Goal: Unclear: Browse casually

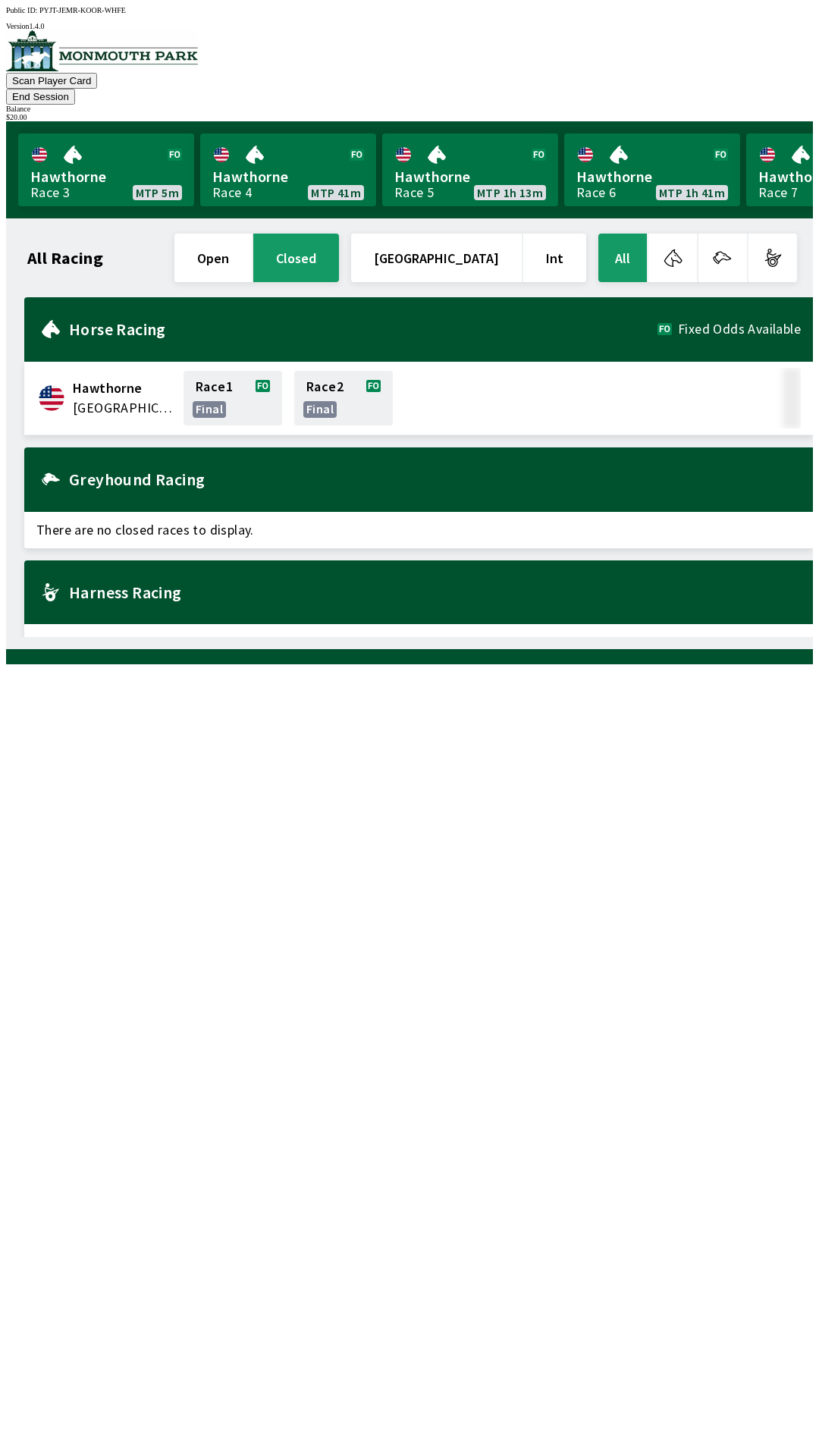
click at [252, 234] on button "open" at bounding box center [213, 258] width 77 height 48
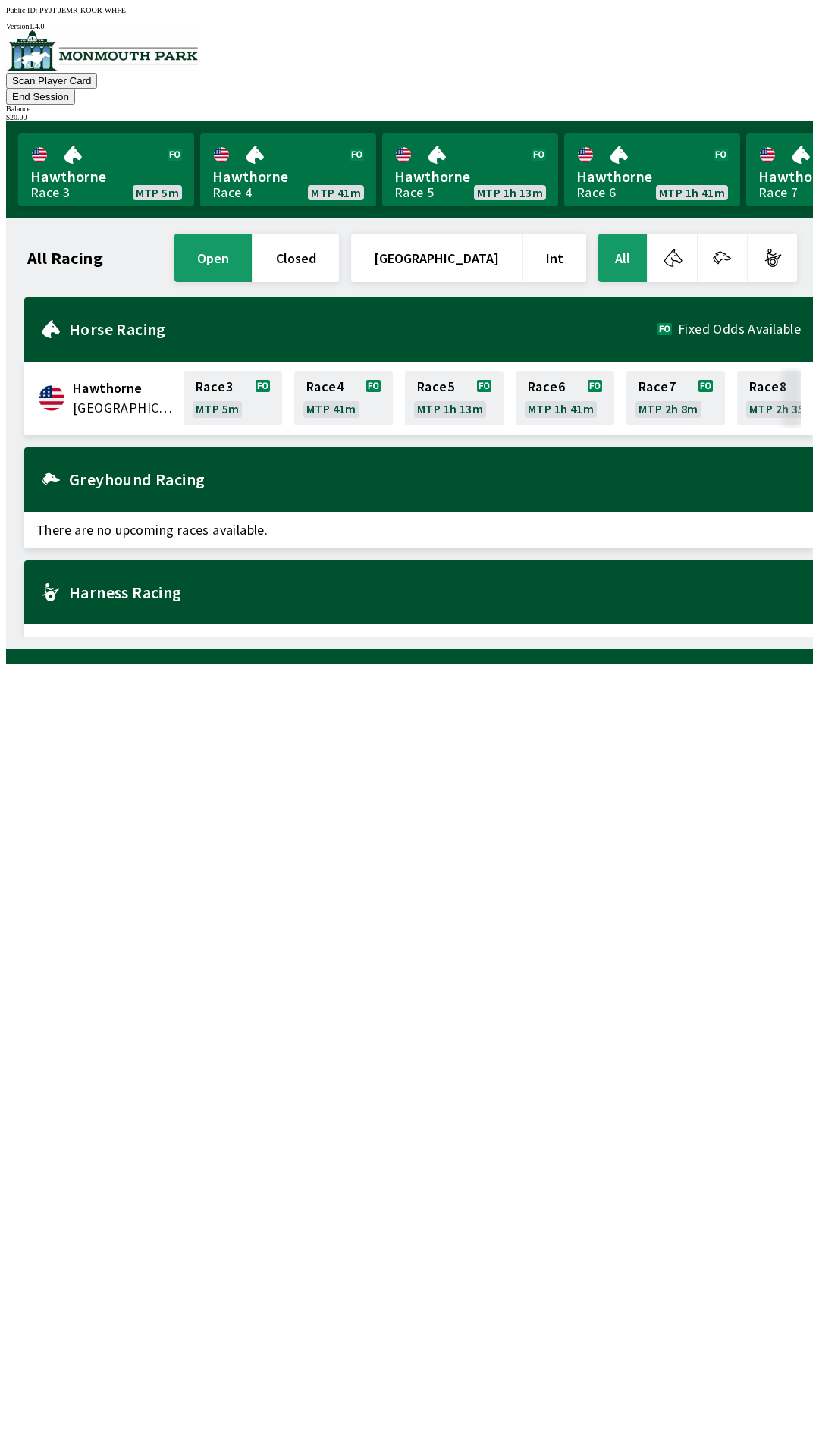
click at [482, 234] on button "[GEOGRAPHIC_DATA]" at bounding box center [436, 258] width 170 height 48
click at [632, 234] on button "All" at bounding box center [623, 258] width 48 height 48
click at [131, 378] on span "Hawthorne" at bounding box center [123, 388] width 101 height 20
click at [192, 512] on span "There are no upcoming races available." at bounding box center [419, 530] width 789 height 36
click at [157, 473] on h2 "Greyhound Racing" at bounding box center [435, 479] width 732 height 12
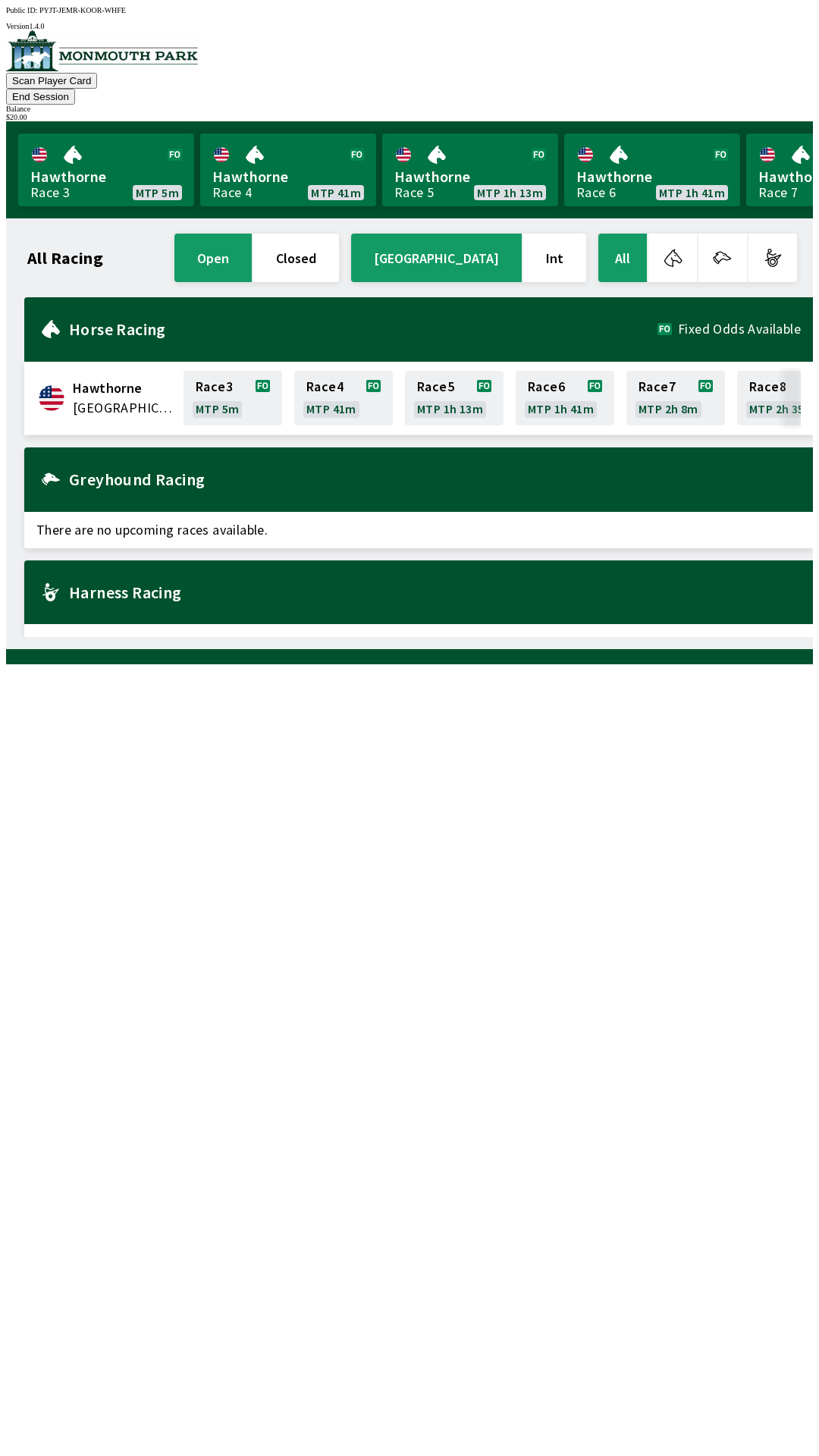
click at [140, 587] on div "Harness Racing" at bounding box center [419, 593] width 789 height 65
click at [97, 73] on button "Scan Player Card" at bounding box center [51, 80] width 91 height 16
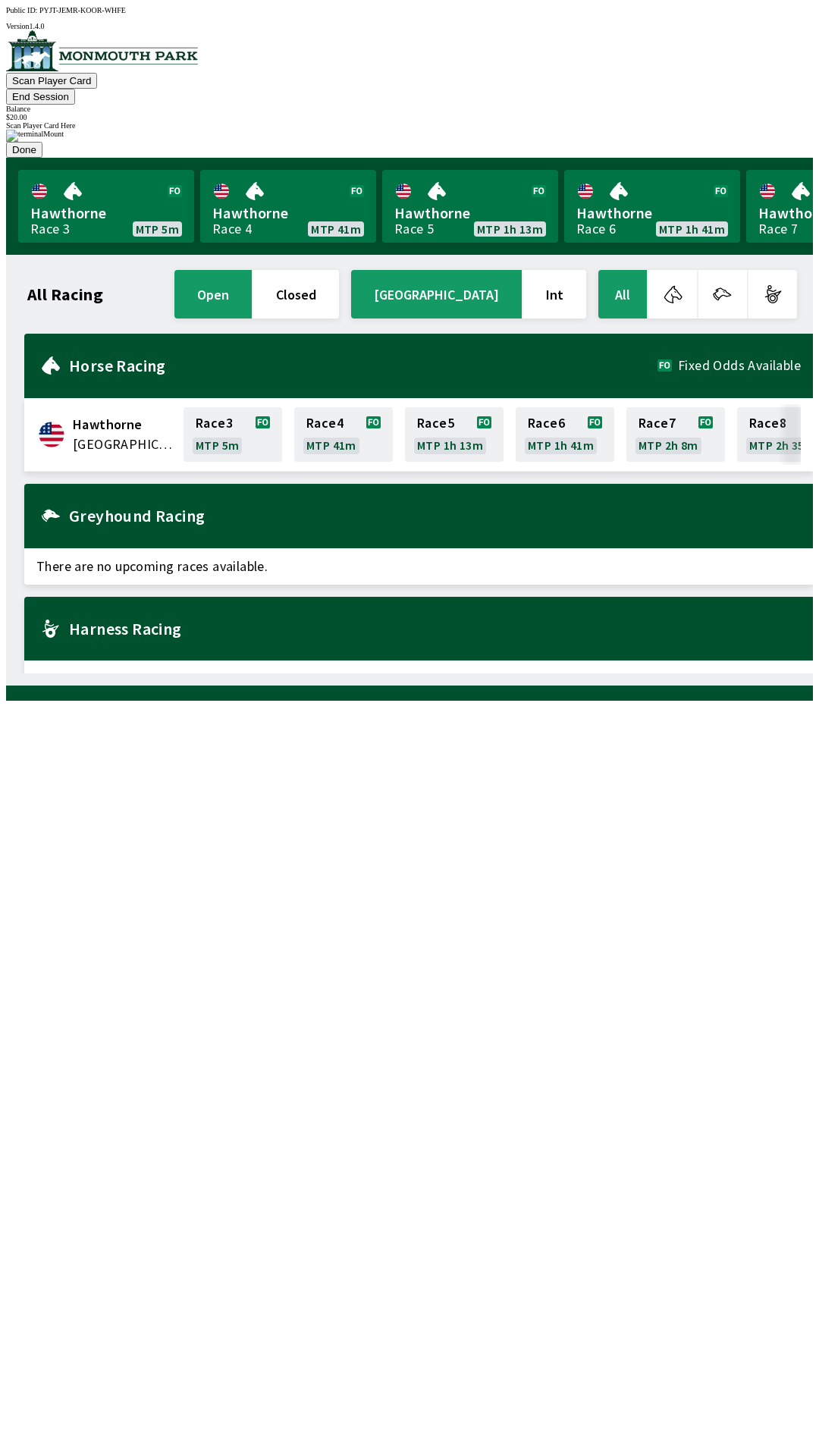
click at [75, 89] on button "End Session" at bounding box center [41, 97] width 69 height 16
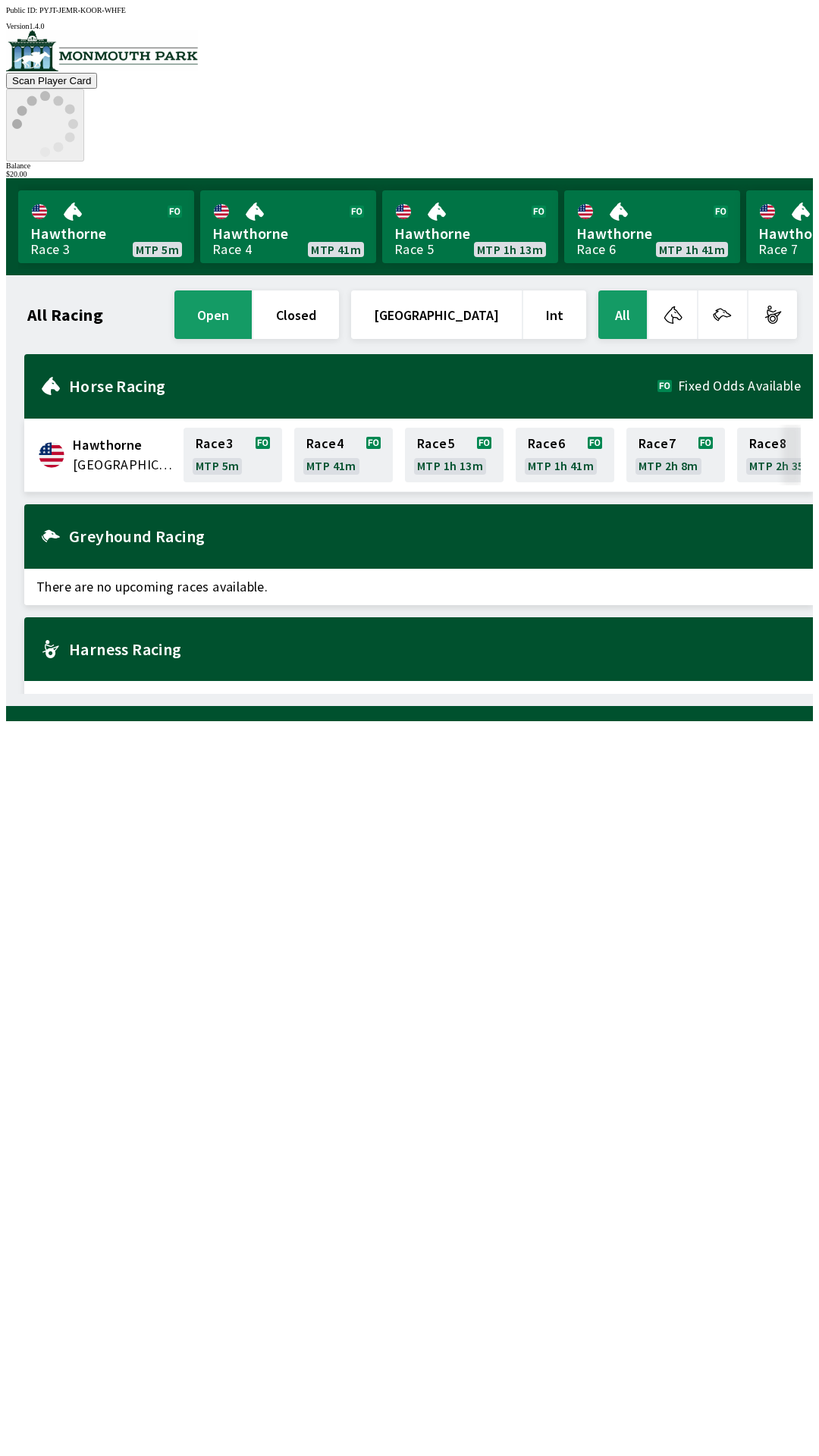
click at [765, 170] on div "$ 20.00" at bounding box center [409, 174] width 807 height 9
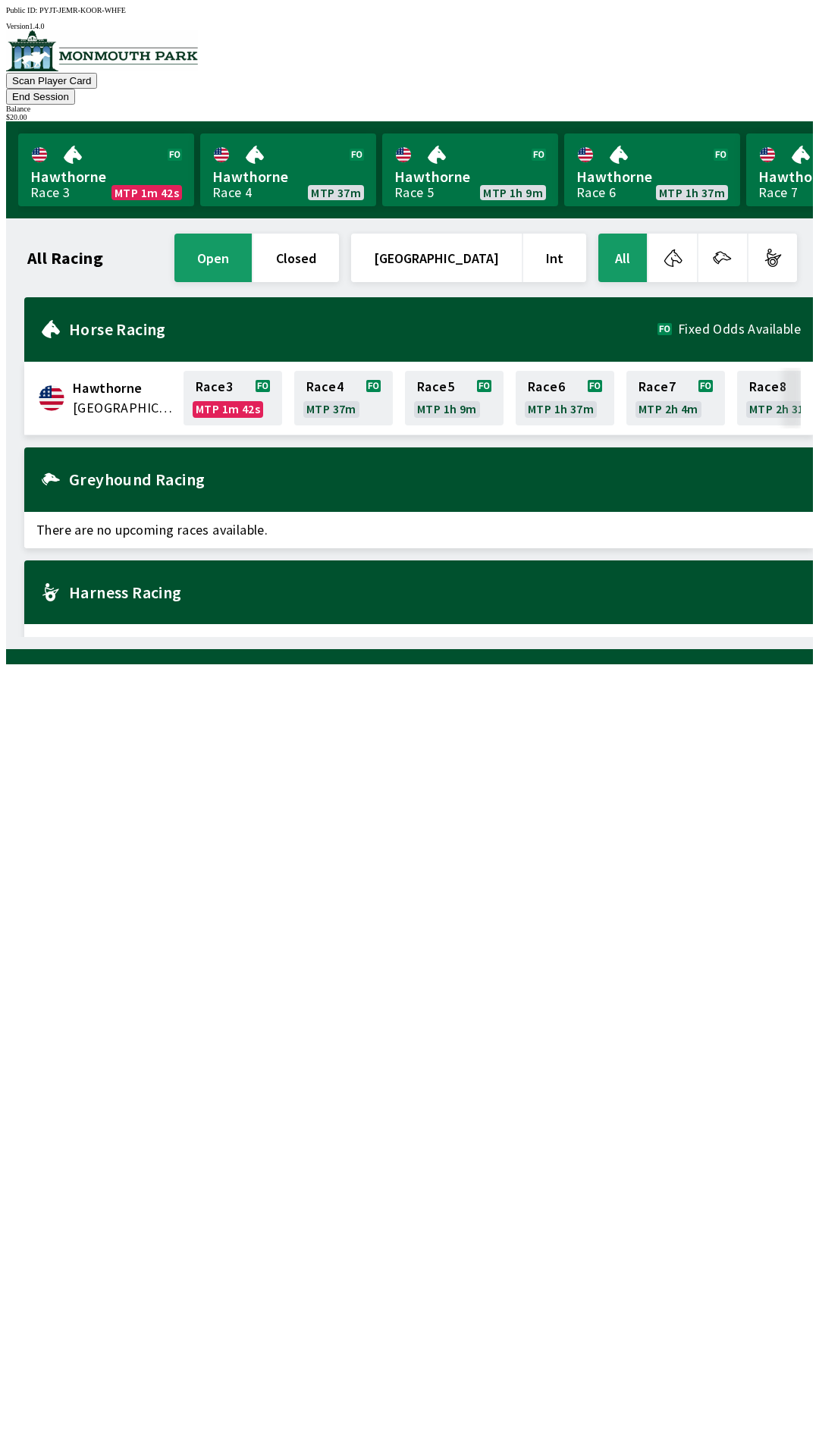
click at [771, 113] on div "$ 20.00" at bounding box center [409, 118] width 807 height 9
click at [566, 234] on button "Int" at bounding box center [554, 258] width 63 height 48
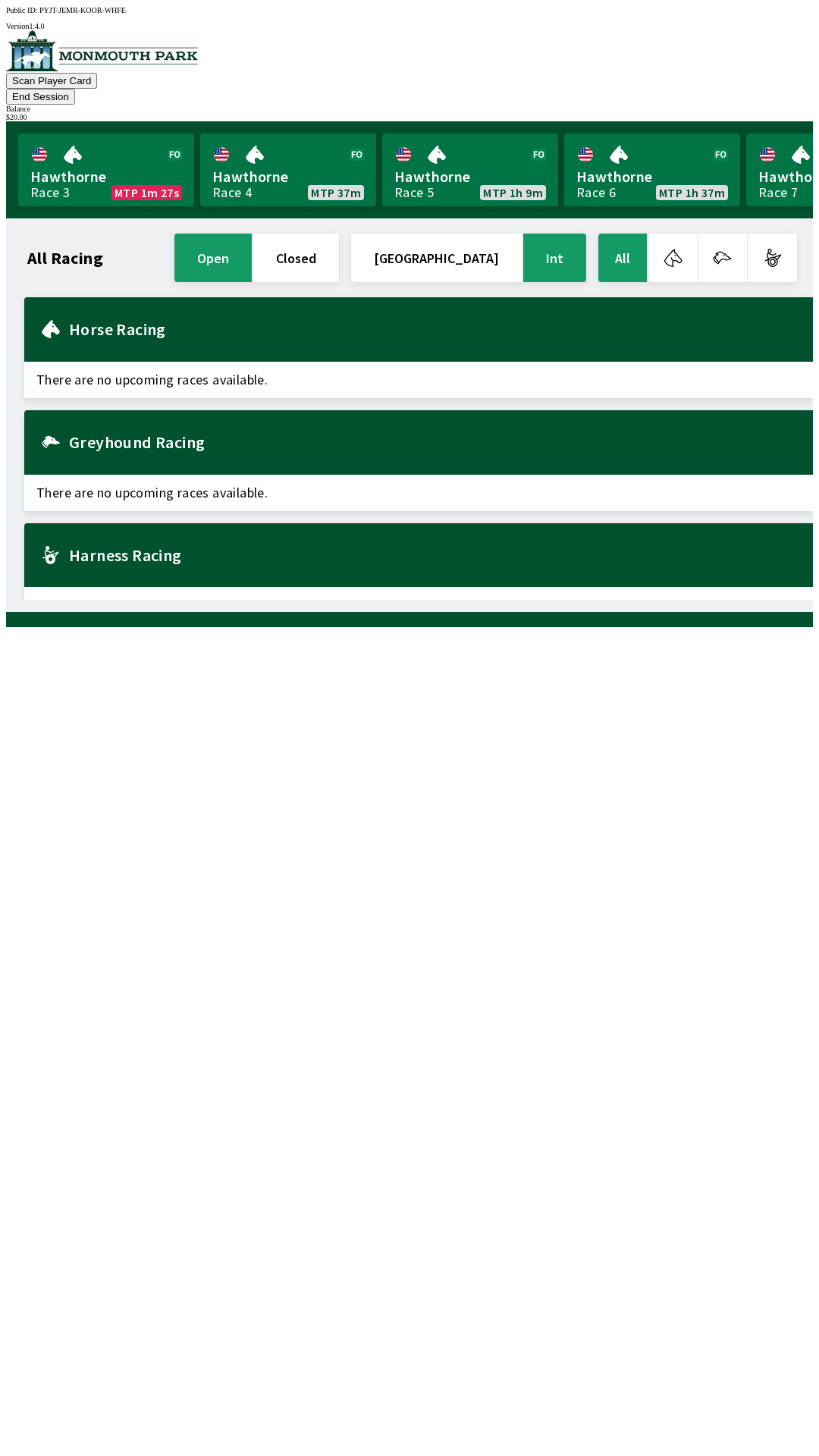
click at [75, 89] on button "End Session" at bounding box center [41, 97] width 69 height 16
